Goal: Information Seeking & Learning: Learn about a topic

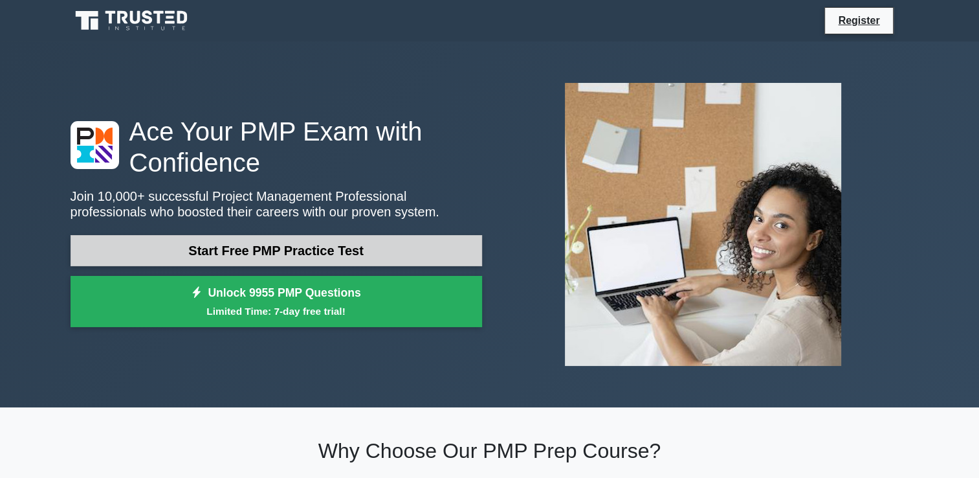
click at [287, 250] on link "Start Free PMP Practice Test" at bounding box center [277, 250] width 412 height 31
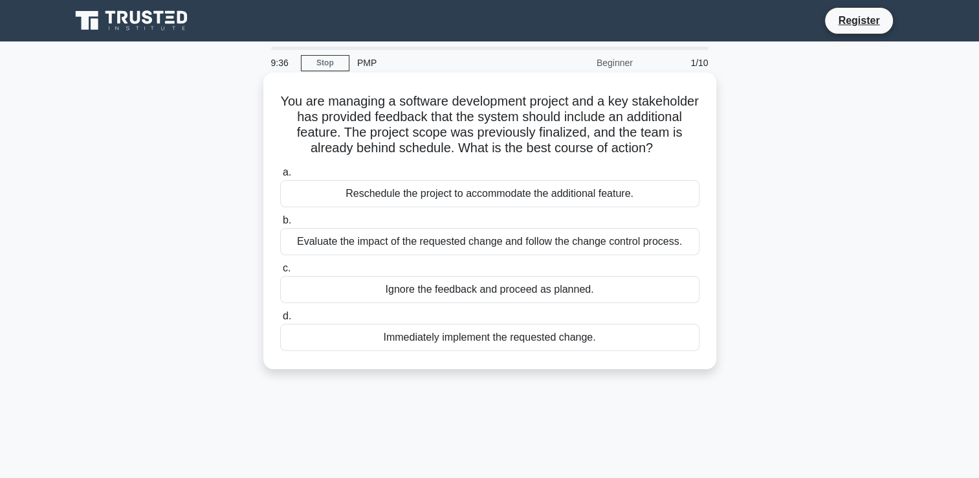
click at [607, 240] on div "Evaluate the impact of the requested change and follow the change control proce…" at bounding box center [489, 241] width 419 height 27
click at [280, 225] on input "b. Evaluate the impact of the requested change and follow the change control pr…" at bounding box center [280, 220] width 0 height 8
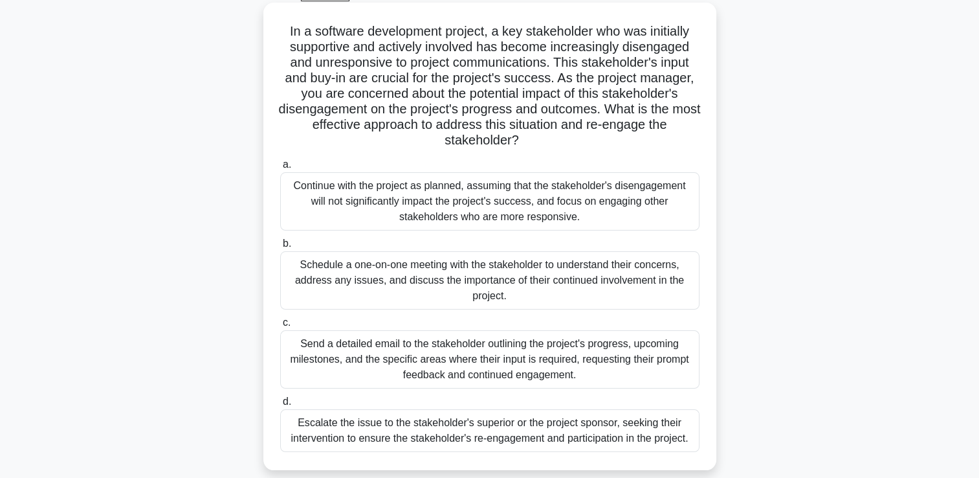
scroll to position [129, 0]
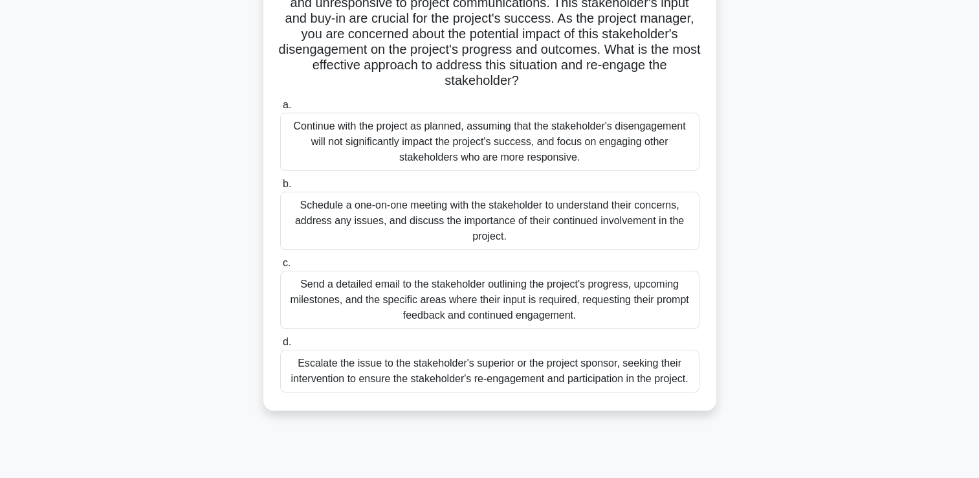
click at [552, 230] on div "Schedule a one-on-one meeting with the stakeholder to understand their concerns…" at bounding box center [489, 221] width 419 height 58
click at [280, 188] on input "b. Schedule a one-on-one meeting with the stakeholder to understand their conce…" at bounding box center [280, 184] width 0 height 8
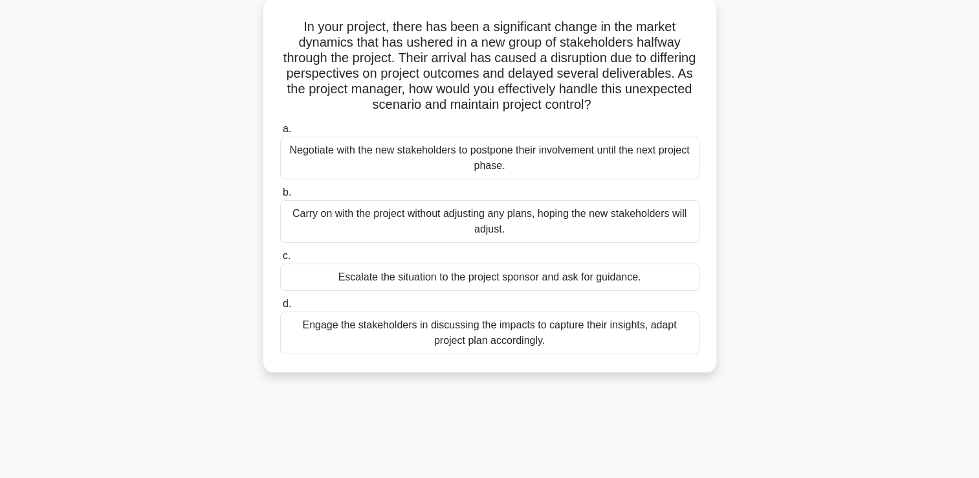
scroll to position [0, 0]
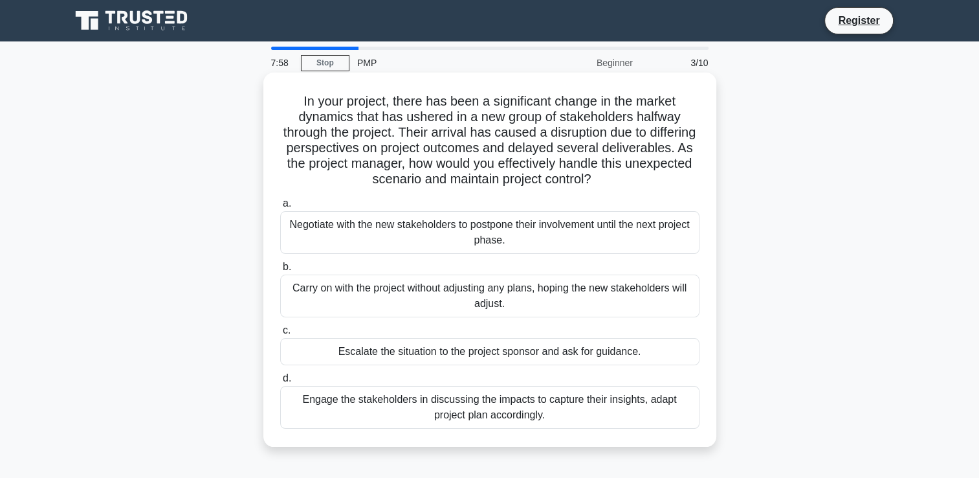
click at [549, 397] on div "Engage the stakeholders in discussing the impacts to capture their insights, ad…" at bounding box center [489, 407] width 419 height 43
click at [280, 382] on input "d. Engage the stakeholders in discussing the impacts to capture their insights,…" at bounding box center [280, 378] width 0 height 8
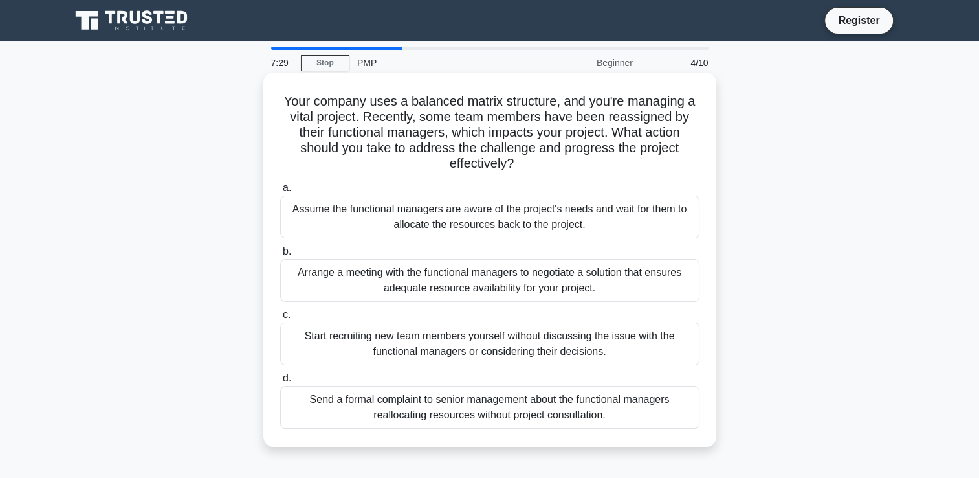
click at [520, 283] on div "Arrange a meeting with the functional managers to negotiate a solution that ens…" at bounding box center [489, 280] width 419 height 43
click at [280, 256] on input "b. Arrange a meeting with the functional managers to negotiate a solution that …" at bounding box center [280, 251] width 0 height 8
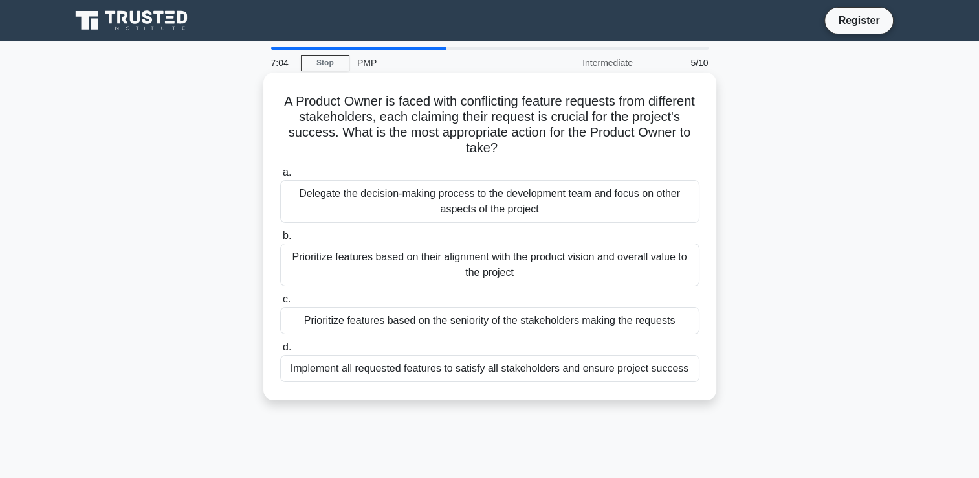
click at [530, 276] on div "Prioritize features based on their alignment with the product vision and overal…" at bounding box center [489, 264] width 419 height 43
click at [280, 240] on input "b. Prioritize features based on their alignment with the product vision and ove…" at bounding box center [280, 236] width 0 height 8
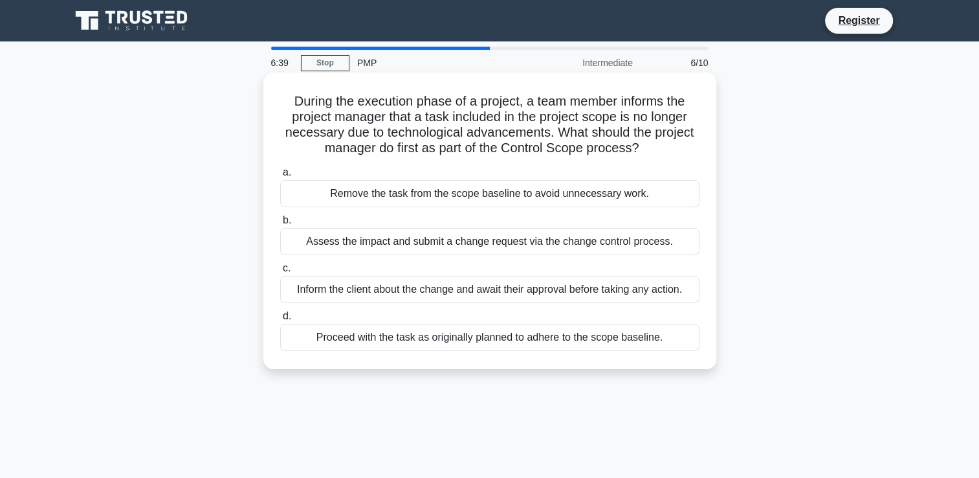
click at [408, 247] on div "Assess the impact and submit a change request via the change control process." at bounding box center [489, 241] width 419 height 27
click at [280, 225] on input "b. Assess the impact and submit a change request via the change control process." at bounding box center [280, 220] width 0 height 8
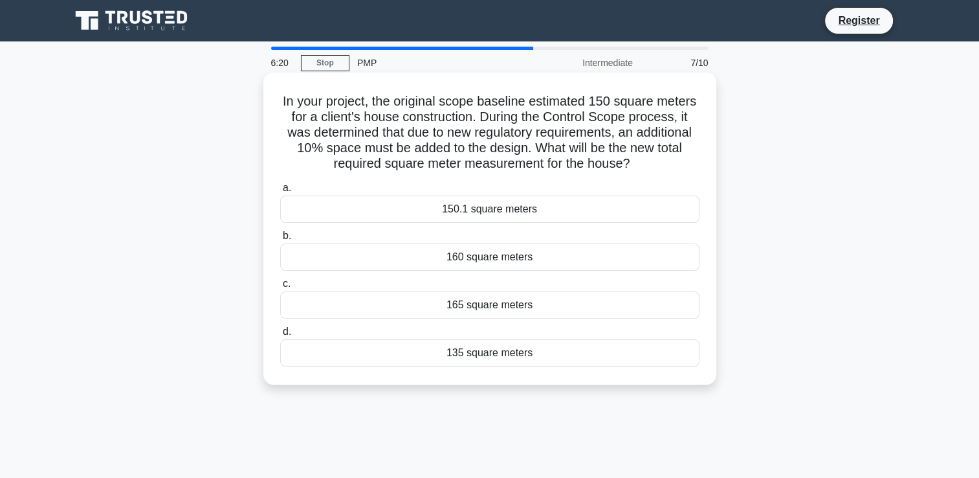
click at [482, 300] on div "165 square meters" at bounding box center [489, 304] width 419 height 27
click at [280, 288] on input "c. 165 square meters" at bounding box center [280, 284] width 0 height 8
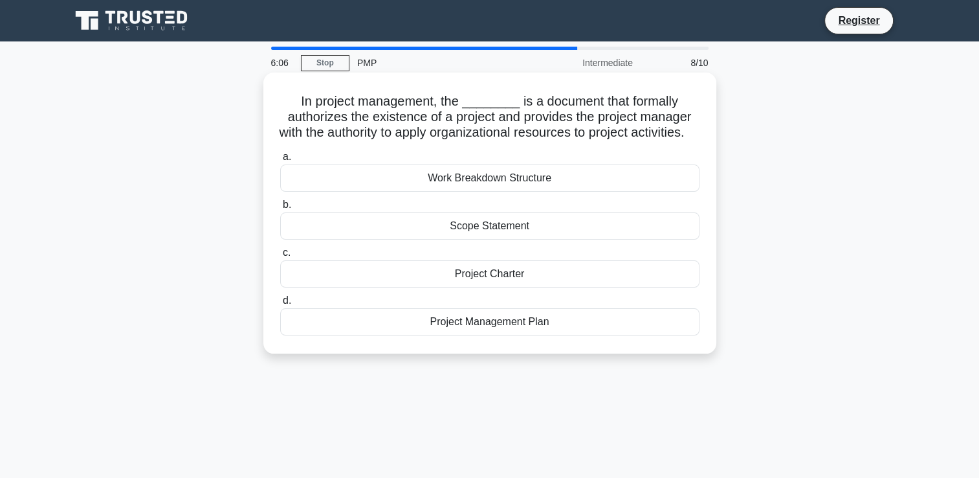
click at [498, 192] on div "Work Breakdown Structure" at bounding box center [489, 177] width 419 height 27
click at [280, 161] on input "a. Work Breakdown Structure" at bounding box center [280, 157] width 0 height 8
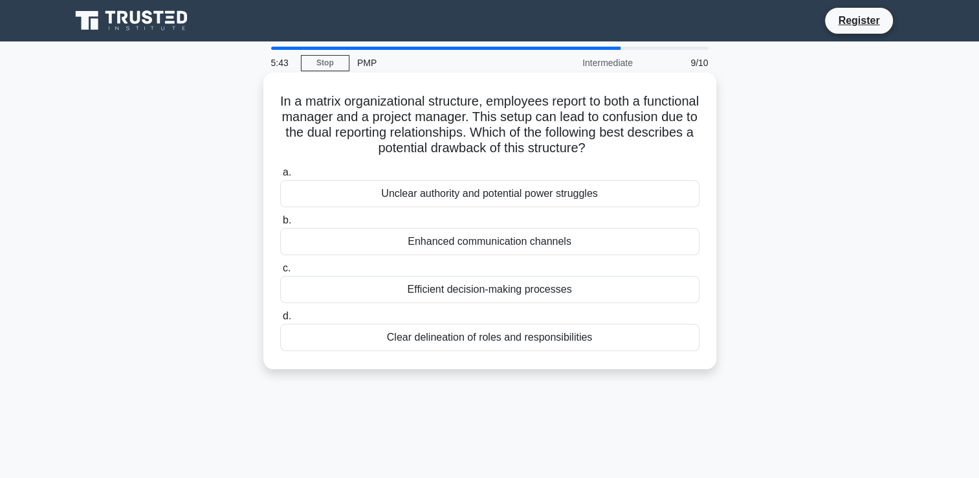
click at [485, 195] on div "Unclear authority and potential power struggles" at bounding box center [489, 193] width 419 height 27
click at [280, 177] on input "a. Unclear authority and potential power struggles" at bounding box center [280, 172] width 0 height 8
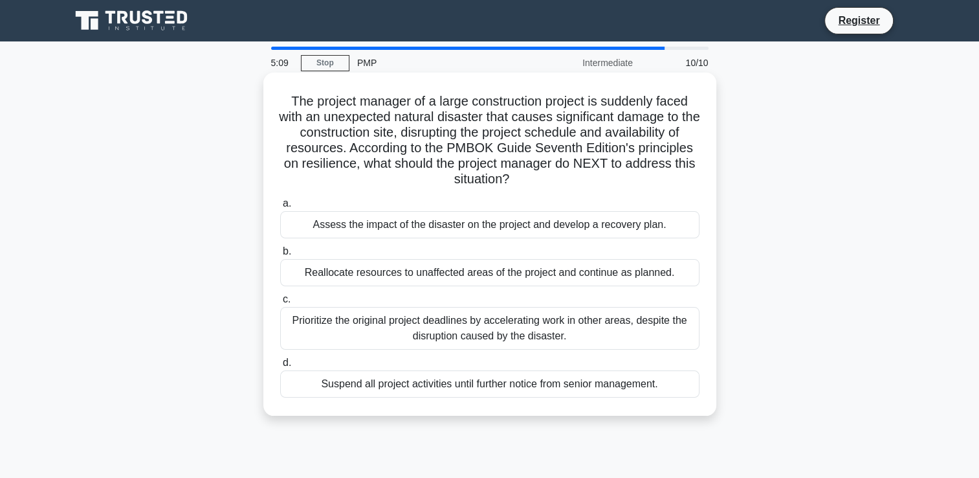
click at [466, 225] on div "Assess the impact of the disaster on the project and develop a recovery plan." at bounding box center [489, 224] width 419 height 27
click at [280, 208] on input "a. Assess the impact of the disaster on the project and develop a recovery plan." at bounding box center [280, 203] width 0 height 8
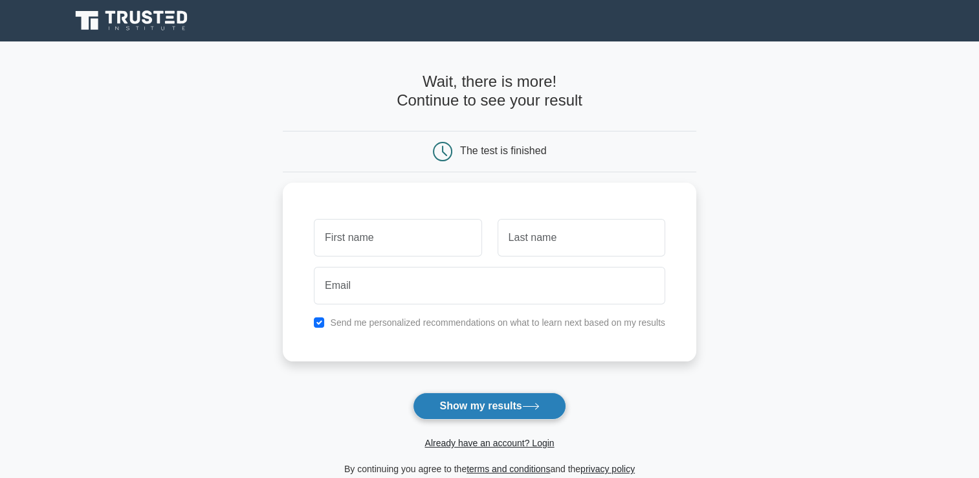
click at [492, 403] on button "Show my results" at bounding box center [489, 405] width 153 height 27
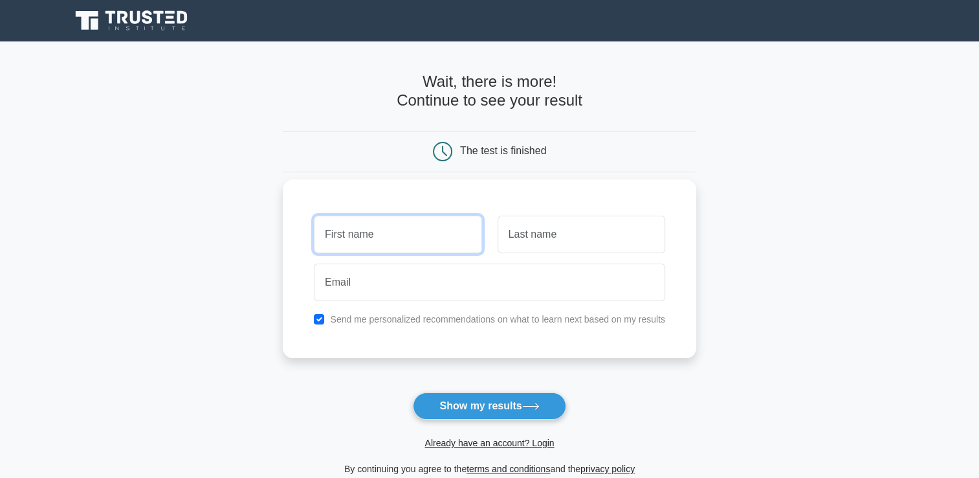
click at [397, 234] on input "text" at bounding box center [398, 234] width 168 height 38
type input "[PERSON_NAME]"
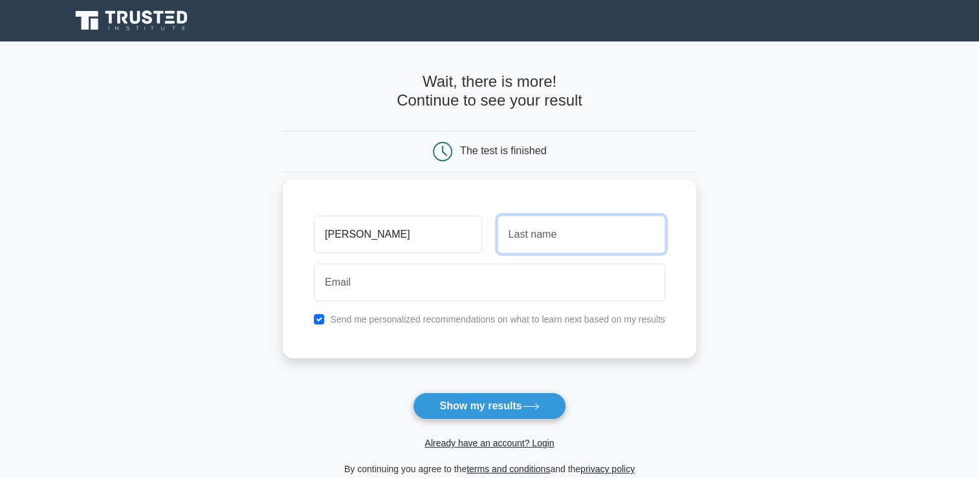
click at [537, 235] on input "text" at bounding box center [582, 234] width 168 height 38
type input "[PERSON_NAME]"
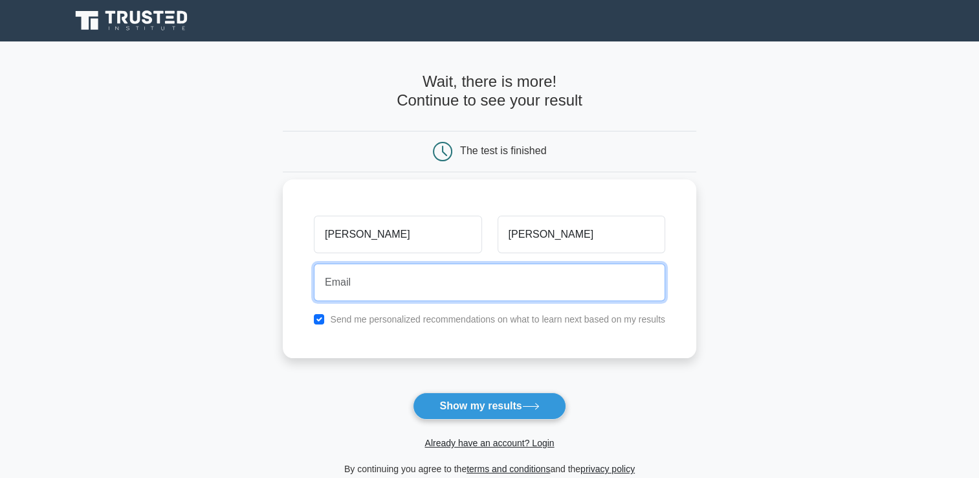
click at [487, 283] on input "email" at bounding box center [489, 282] width 351 height 38
type input "[PERSON_NAME][EMAIL_ADDRESS][PERSON_NAME][DOMAIN_NAME]"
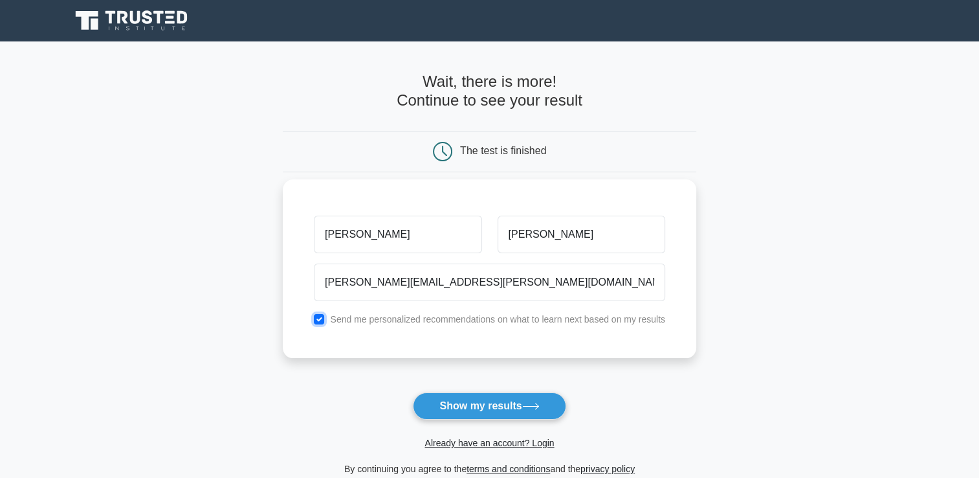
click at [317, 316] on input "checkbox" at bounding box center [319, 319] width 10 height 10
checkbox input "false"
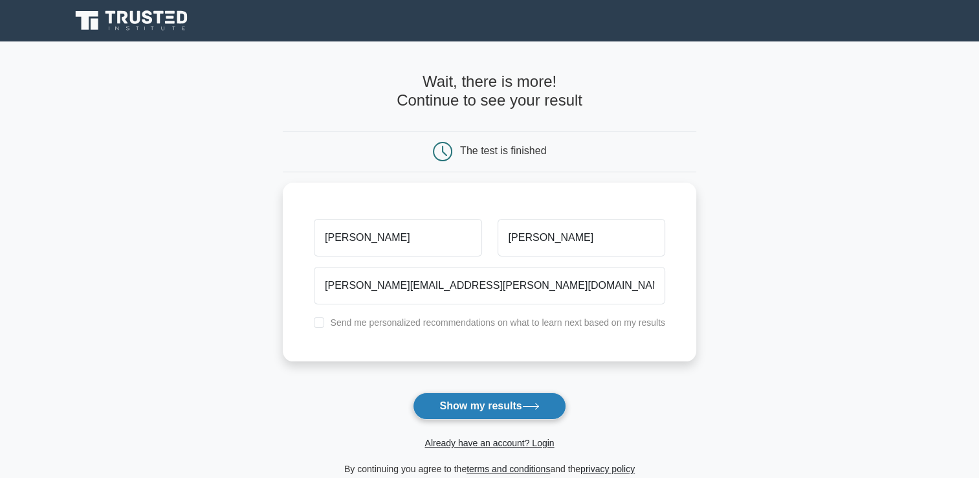
click at [456, 400] on button "Show my results" at bounding box center [489, 405] width 153 height 27
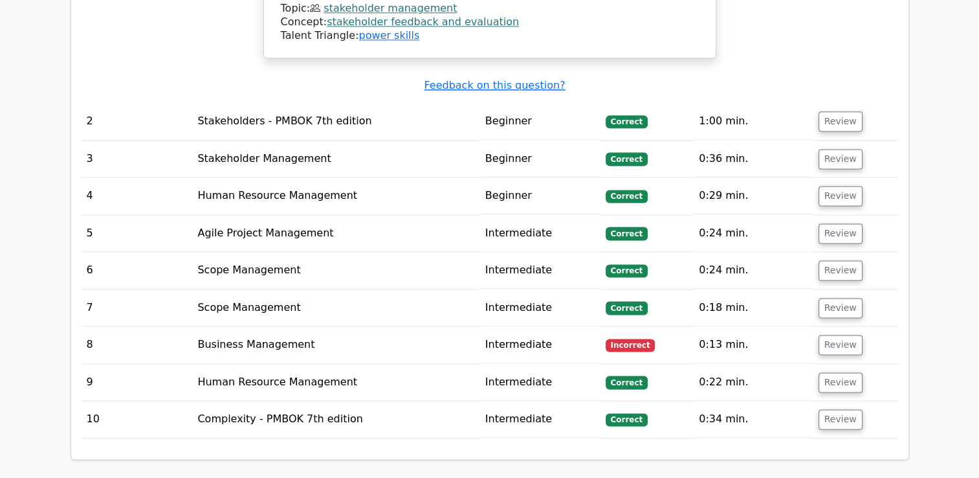
scroll to position [1682, 0]
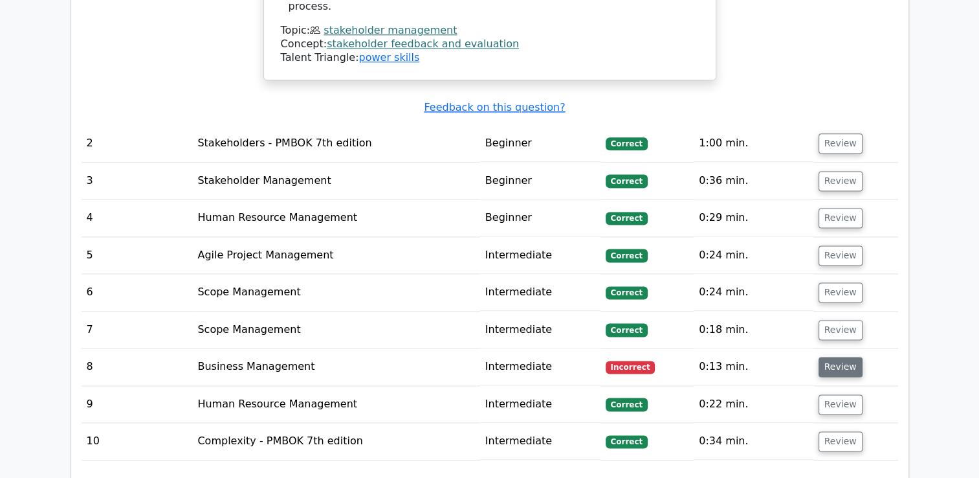
click at [826, 357] on button "Review" at bounding box center [841, 367] width 44 height 20
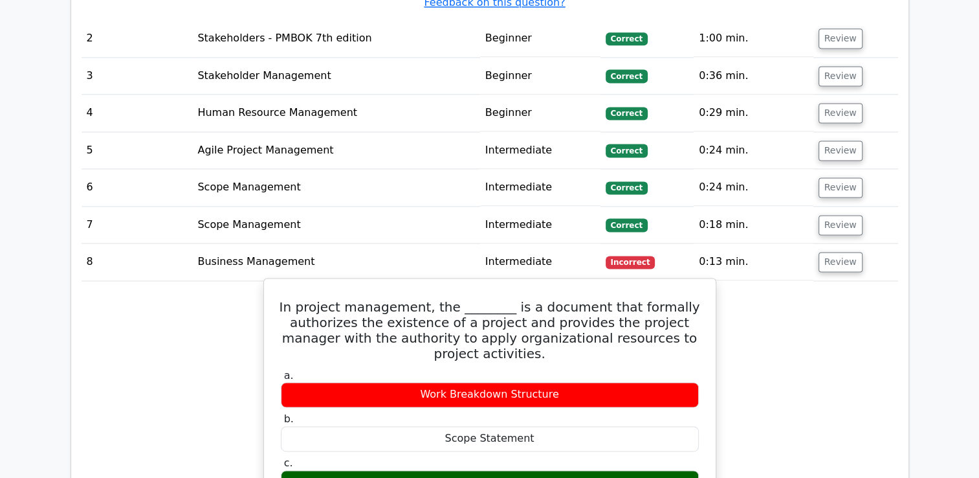
scroll to position [1812, 0]
